Goal: Task Accomplishment & Management: Manage account settings

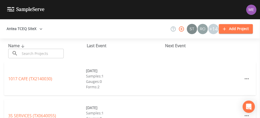
click at [38, 56] on input "text" at bounding box center [42, 53] width 44 height 9
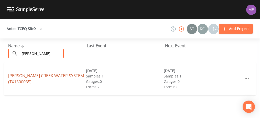
type input "[PERSON_NAME]"
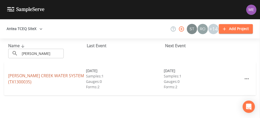
click at [39, 75] on link "[PERSON_NAME] CREEK WATER SYSTEM (TX1300035)" at bounding box center [46, 79] width 76 height 12
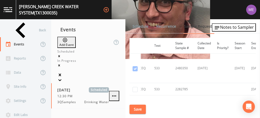
scroll to position [0, 83]
click at [135, 107] on button "Save" at bounding box center [138, 109] width 16 height 9
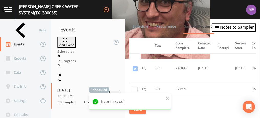
click at [145, 27] on link "Schedule" at bounding box center [140, 26] width 17 height 14
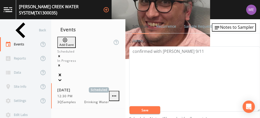
scroll to position [63, 0]
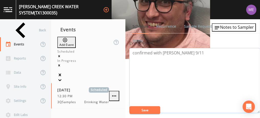
click at [225, 83] on textarea "confirmed with [PERSON_NAME] 9/11" at bounding box center [194, 80] width 131 height 65
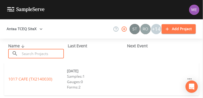
click at [43, 55] on input "text" at bounding box center [42, 53] width 44 height 9
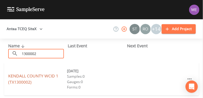
type input "1300002"
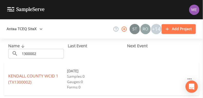
click at [39, 74] on link "KENDALL COUNTY WCID 1 (TX1300002)" at bounding box center [33, 79] width 50 height 12
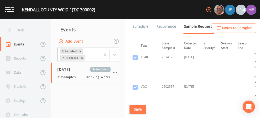
scroll to position [1746, 98]
click at [203, 74] on td at bounding box center [209, 86] width 18 height 29
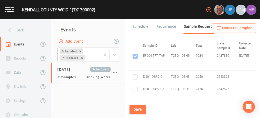
scroll to position [1693, 0]
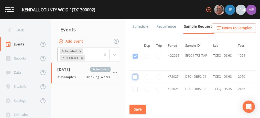
click at [135, 74] on input "checkbox" at bounding box center [135, 76] width 5 height 5
checkbox input "true"
click at [136, 87] on input "checkbox" at bounding box center [135, 89] width 5 height 5
checkbox input "true"
click at [144, 97] on button "Save" at bounding box center [138, 109] width 16 height 9
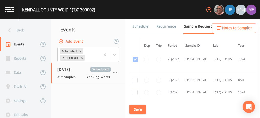
scroll to position [2792, 0]
click at [134, 79] on input "checkbox" at bounding box center [135, 81] width 5 height 5
checkbox input "true"
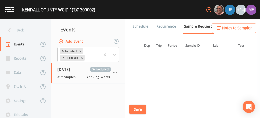
scroll to position [2425, 0]
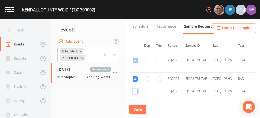
click at [136, 89] on input "checkbox" at bounding box center [135, 91] width 5 height 5
checkbox input "true"
click at [141, 97] on button "Save" at bounding box center [138, 109] width 16 height 9
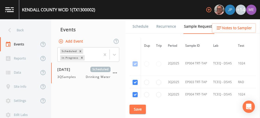
scroll to position [2440, 0]
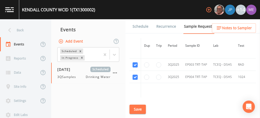
click at [139, 27] on link "Schedule" at bounding box center [140, 26] width 17 height 14
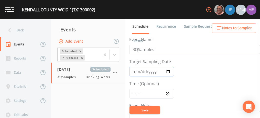
click at [134, 72] on input "2025-07-22" at bounding box center [151, 72] width 45 height 10
type input "2025-09-18"
click at [149, 97] on button "Save" at bounding box center [145, 110] width 31 height 8
